Goal: Check status: Check status

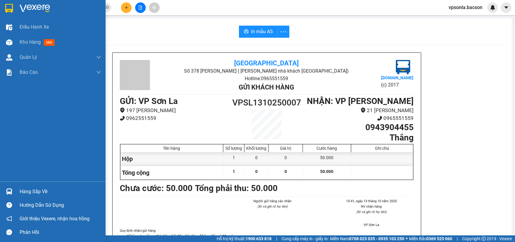
click at [7, 6] on img at bounding box center [9, 8] width 8 height 9
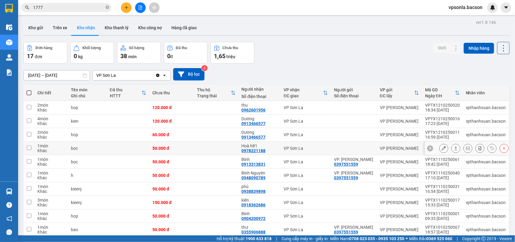
scroll to position [38, 0]
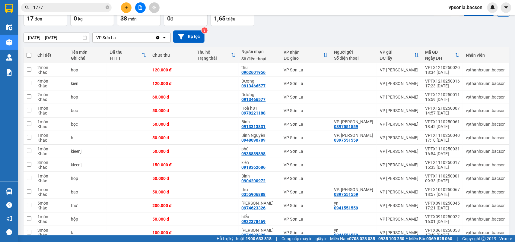
click at [50, 20] on div "17 đơn" at bounding box center [45, 18] width 37 height 8
click at [55, 8] on input "1777" at bounding box center [68, 7] width 71 height 7
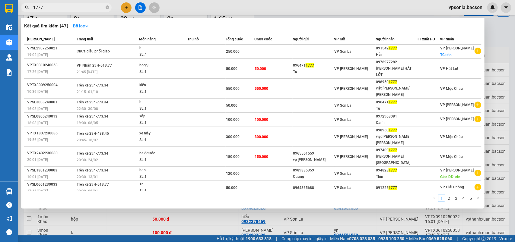
click at [55, 8] on input "1777" at bounding box center [68, 7] width 71 height 7
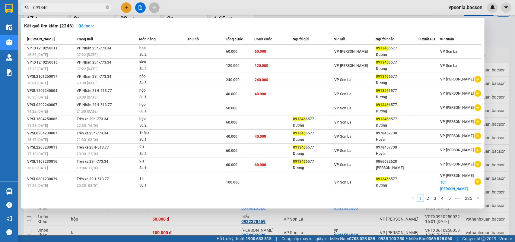
type input "091346"
